Goal: Information Seeking & Learning: Find contact information

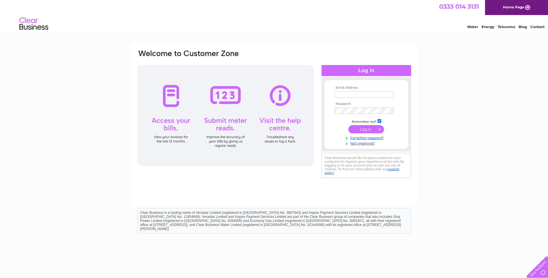
type input "Jim.brydon@jbcontracts.co.uk"
click at [373, 129] on input "submit" at bounding box center [366, 129] width 36 height 8
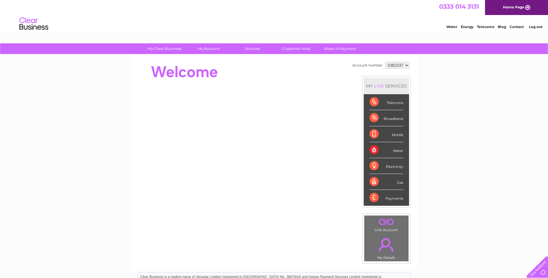
click at [396, 150] on div "Water" at bounding box center [386, 150] width 34 height 16
click at [373, 149] on div "Water" at bounding box center [386, 150] width 34 height 16
click at [298, 47] on link "Customer Help" at bounding box center [296, 48] width 48 height 11
